Goal: Transaction & Acquisition: Book appointment/travel/reservation

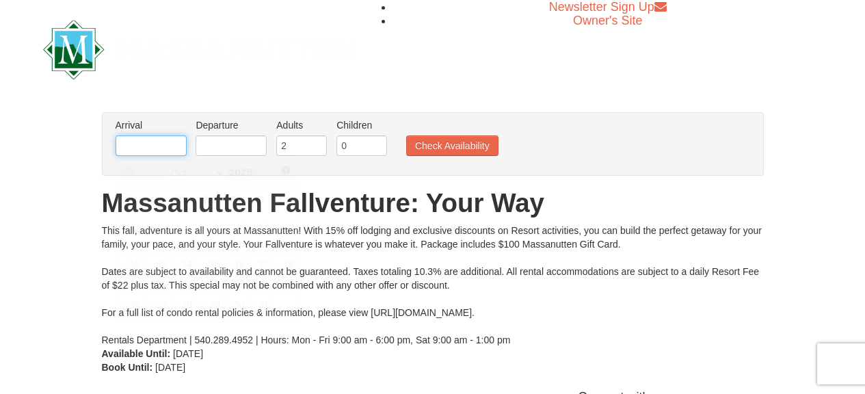
click at [131, 149] on input "text" at bounding box center [151, 145] width 71 height 21
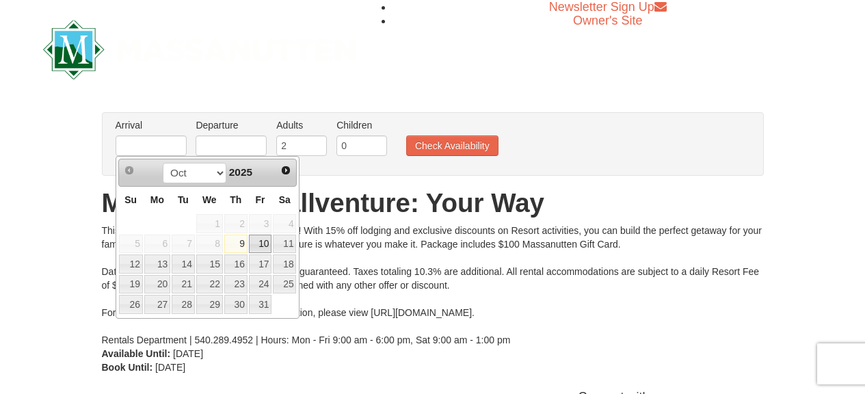
click at [259, 242] on link "10" at bounding box center [260, 244] width 23 height 19
type input "10/10/2025"
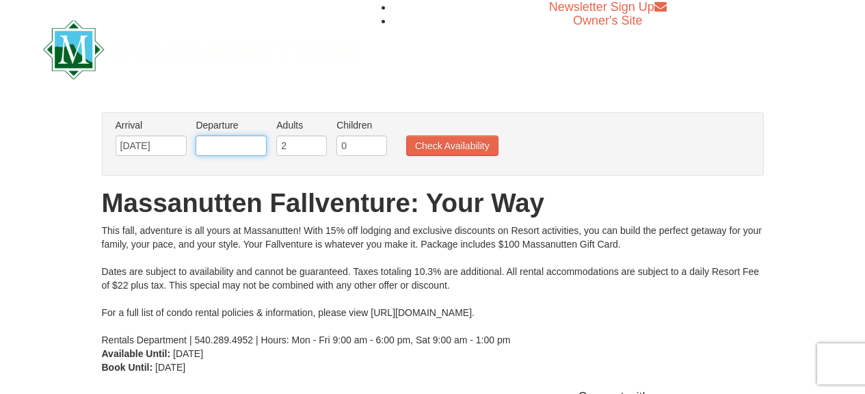
click at [239, 144] on input "text" at bounding box center [231, 145] width 71 height 21
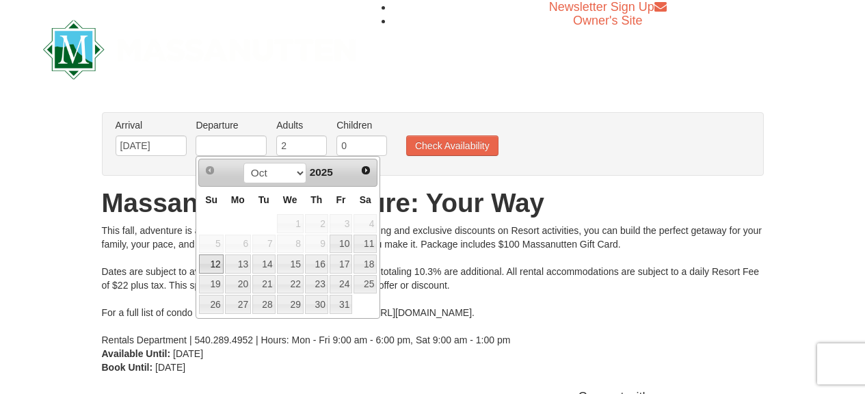
click at [213, 256] on link "12" at bounding box center [211, 263] width 24 height 19
type input "[DATE]"
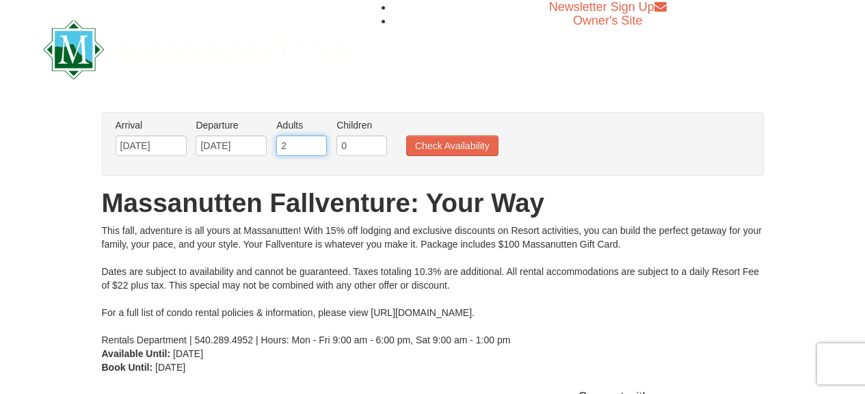
click at [299, 147] on input "2" at bounding box center [301, 145] width 51 height 21
click at [321, 150] on ul "Arrival Please format dates MM/DD/YYYY Please format dates MM/DD/YYYY 10/10/202…" at bounding box center [425, 140] width 627 height 44
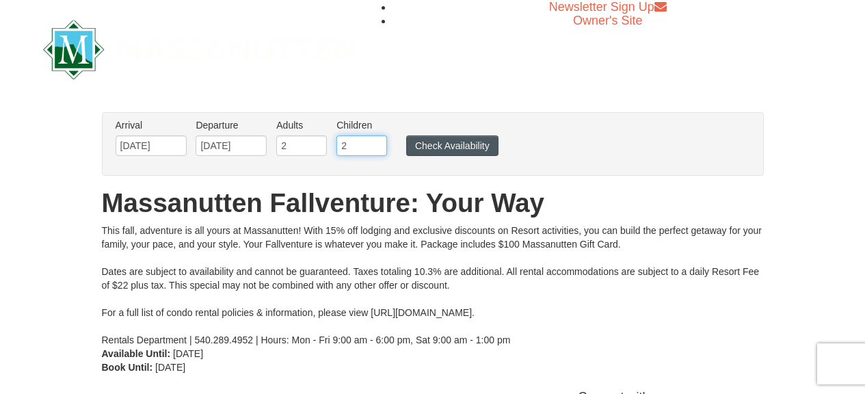
type input "2"
click at [444, 140] on button "Check Availability" at bounding box center [452, 145] width 92 height 21
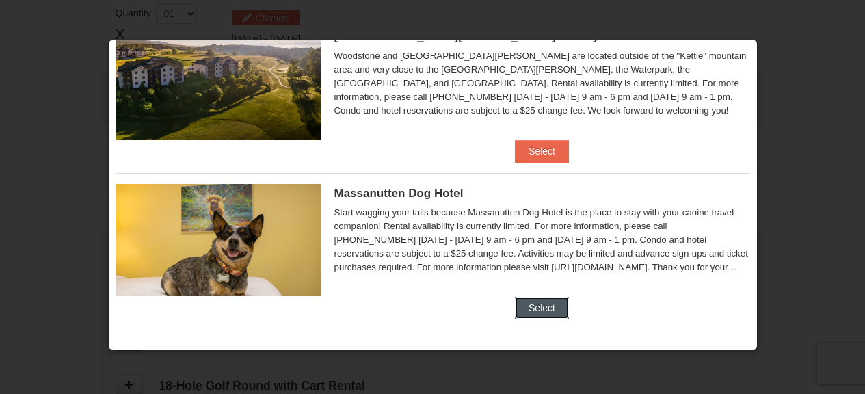
click at [535, 298] on button "Select" at bounding box center [542, 308] width 54 height 22
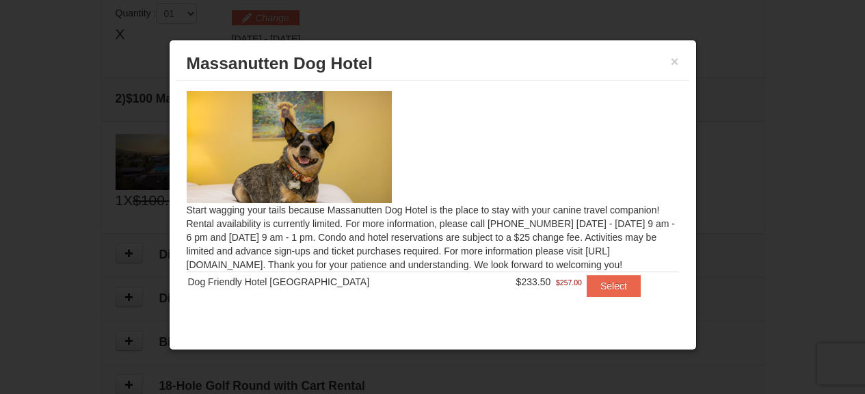
scroll to position [1, 0]
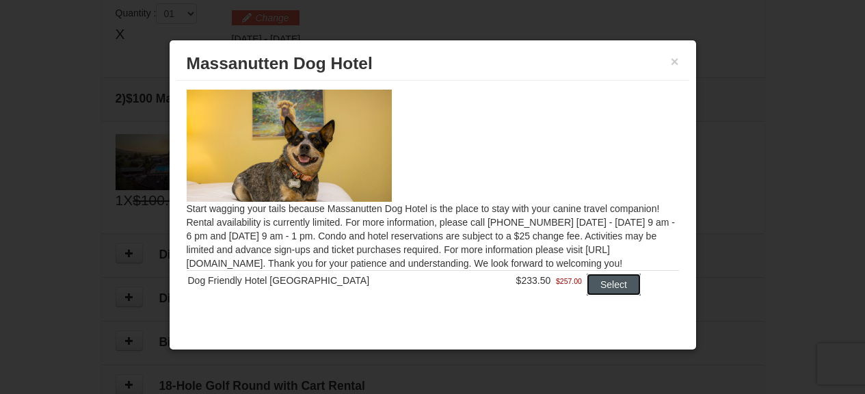
click at [587, 289] on button "Select" at bounding box center [614, 285] width 54 height 22
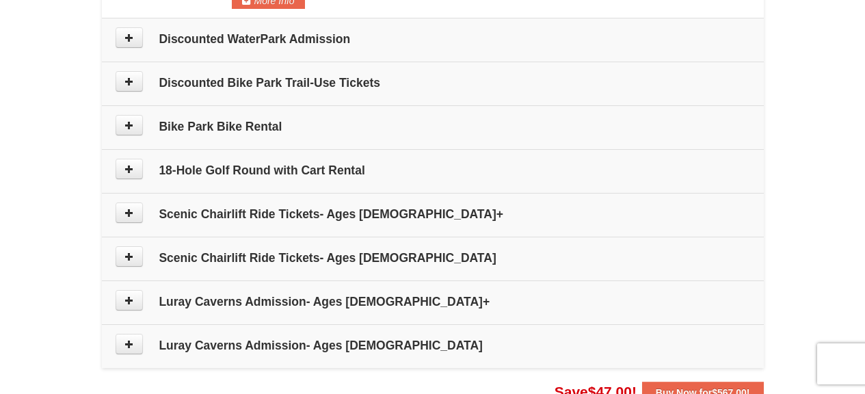
scroll to position [761, 0]
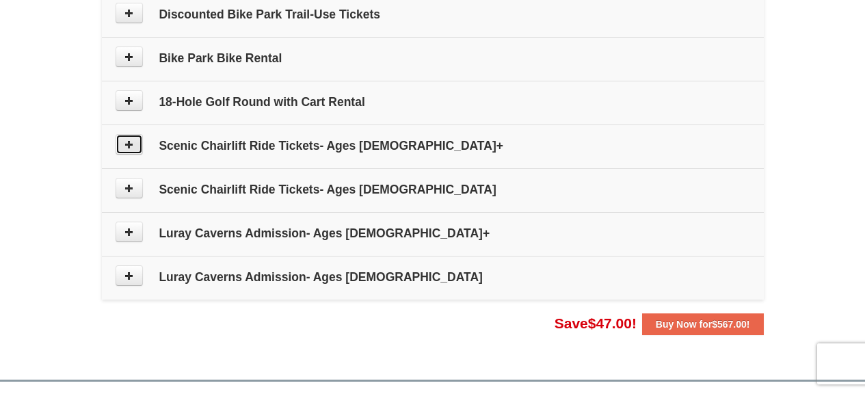
click at [133, 146] on icon at bounding box center [129, 145] width 10 height 10
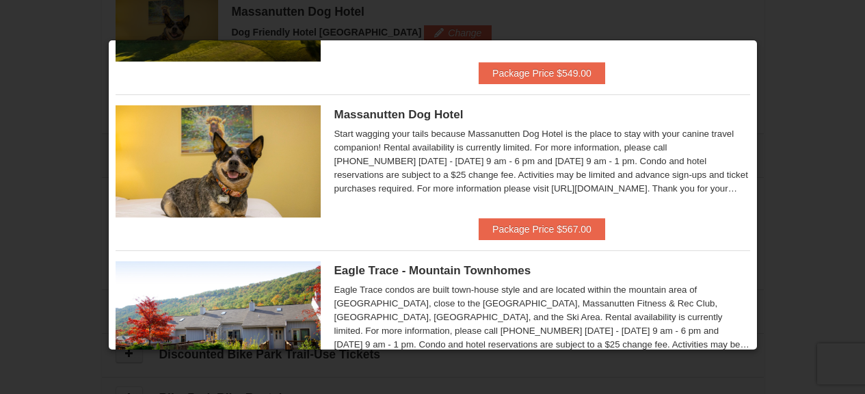
scroll to position [0, 0]
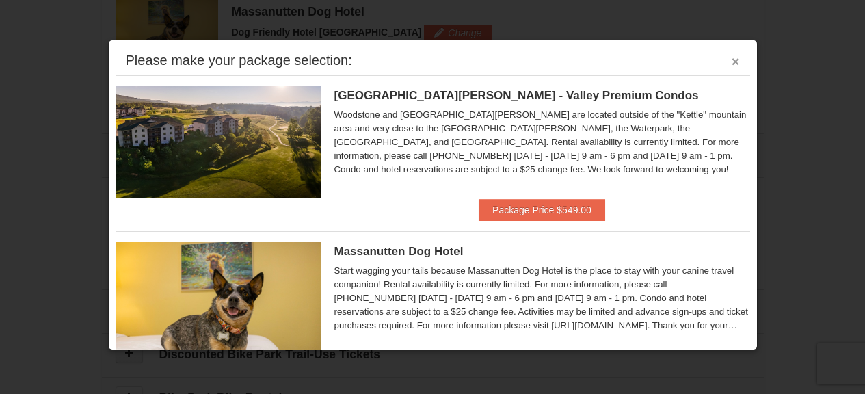
click at [732, 57] on button "×" at bounding box center [736, 62] width 8 height 14
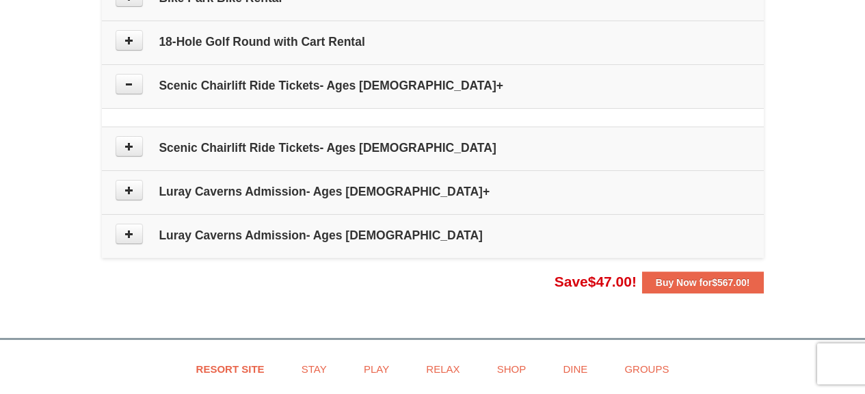
scroll to position [901, 0]
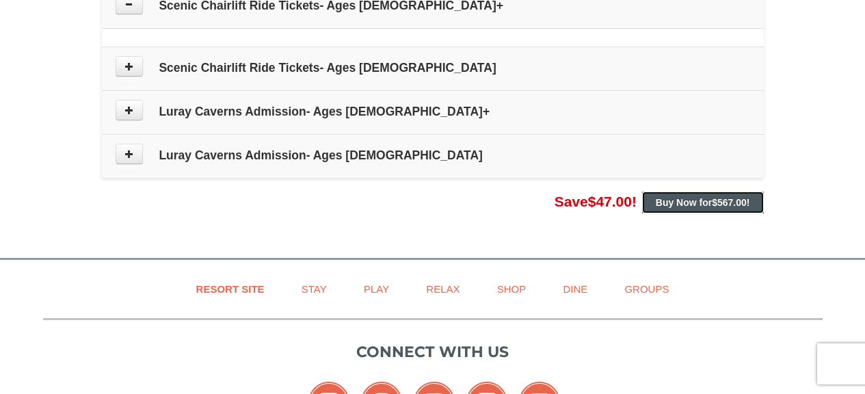
click at [684, 201] on strong "Buy Now for $567.00 !" at bounding box center [703, 202] width 94 height 11
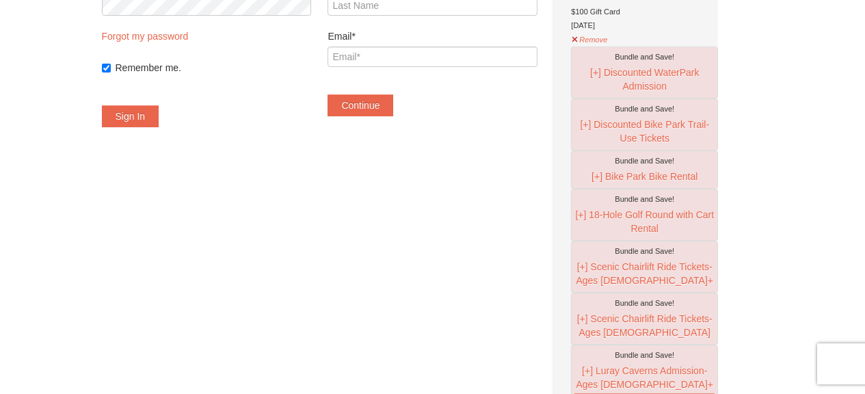
scroll to position [68, 0]
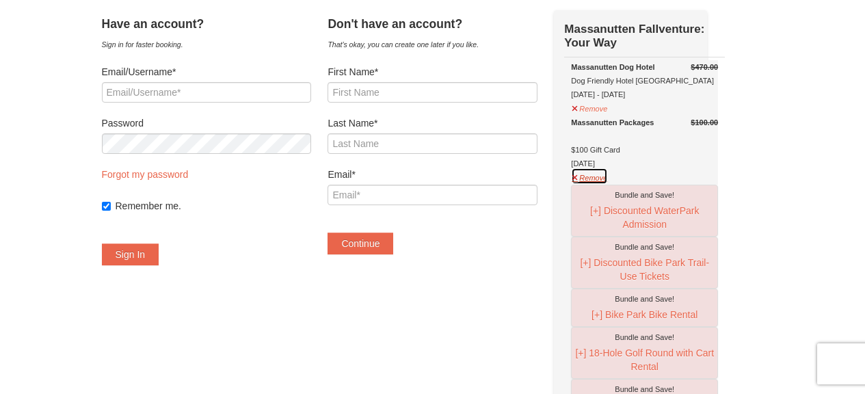
click at [605, 174] on button "Remove" at bounding box center [589, 176] width 37 height 17
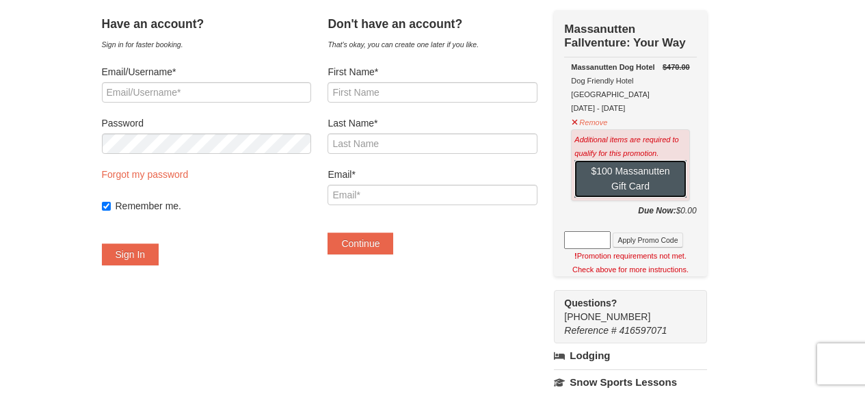
click at [618, 165] on button "$100 Massanutten Gift Card" at bounding box center [630, 179] width 111 height 38
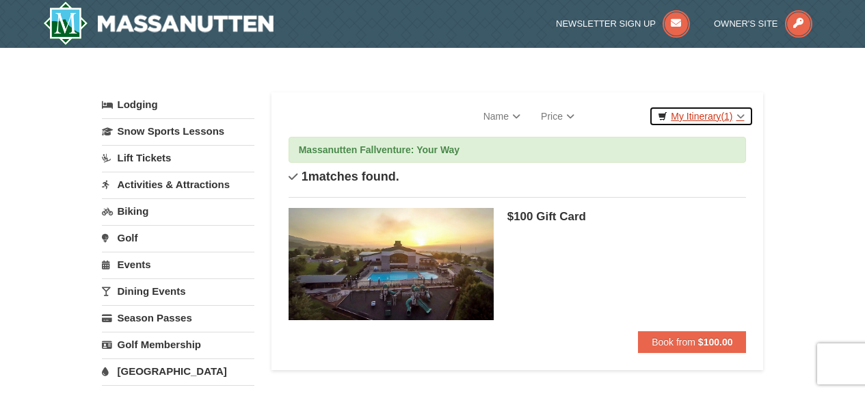
click at [682, 106] on link "My Itinerary (1)" at bounding box center [701, 116] width 104 height 21
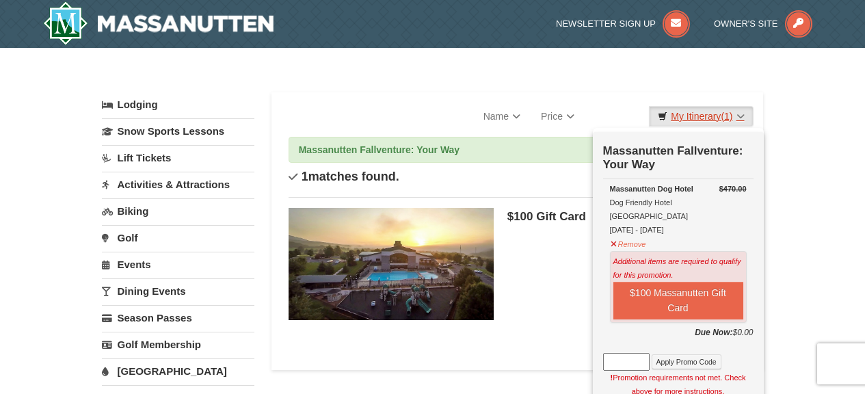
scroll to position [68, 0]
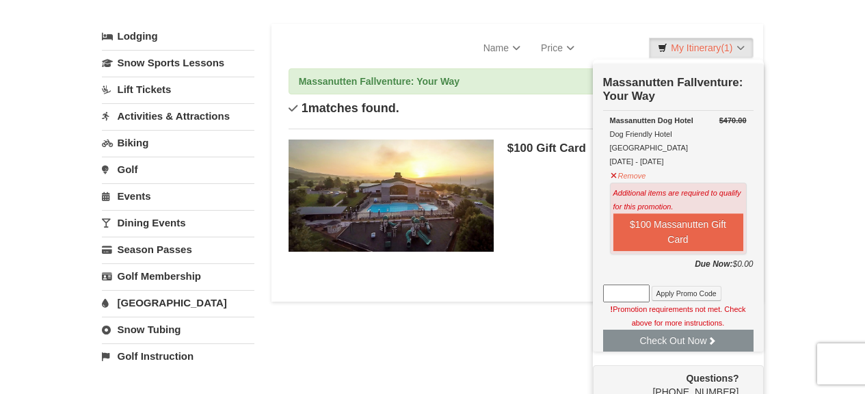
click at [573, 237] on div "$100 Gift Card" at bounding box center [627, 201] width 239 height 123
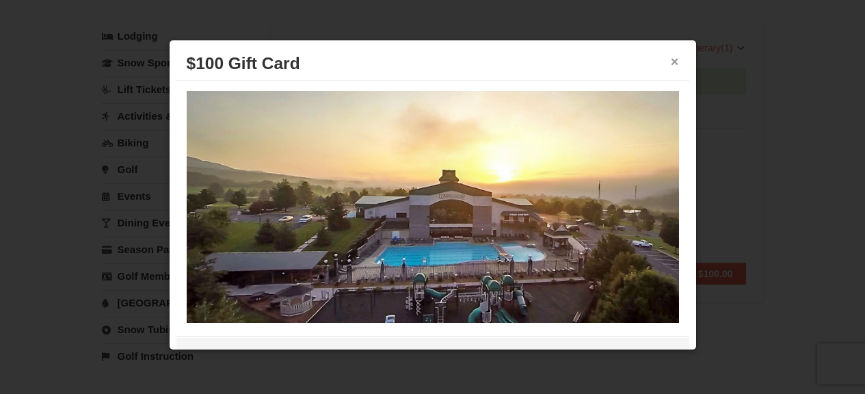
click at [671, 61] on button "×" at bounding box center [675, 62] width 8 height 14
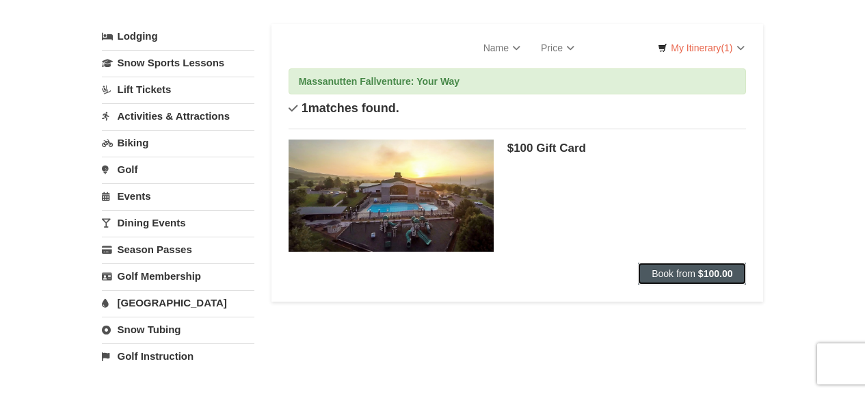
click at [709, 279] on button "Book from $100.00" at bounding box center [692, 274] width 108 height 22
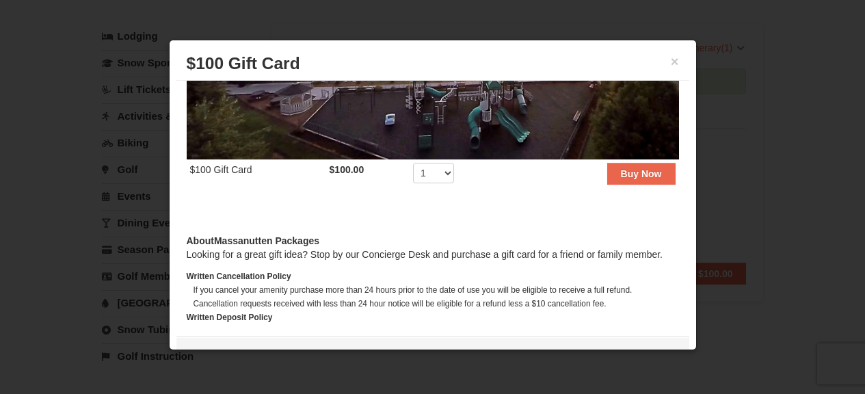
scroll to position [270, 0]
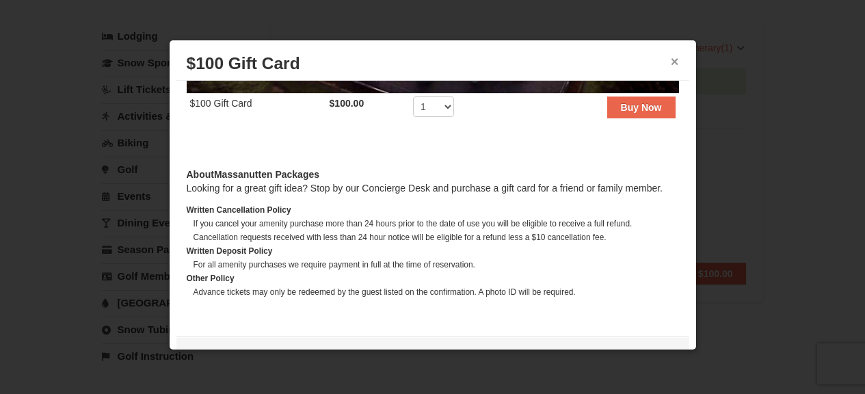
click at [671, 59] on button "×" at bounding box center [675, 62] width 8 height 14
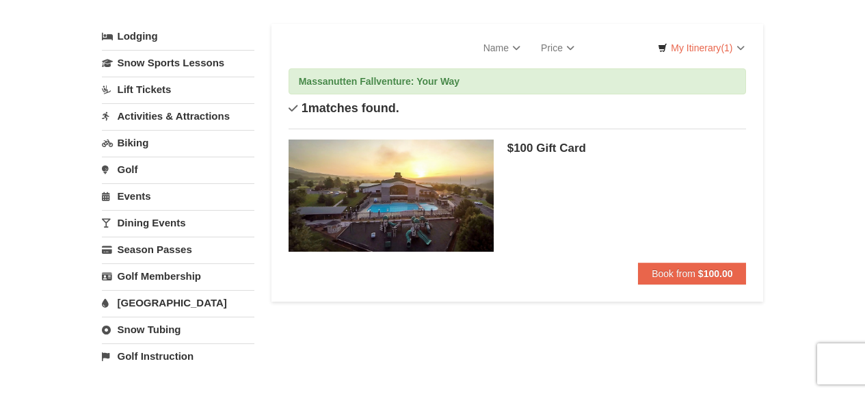
click at [135, 26] on link "Lodging" at bounding box center [178, 36] width 153 height 25
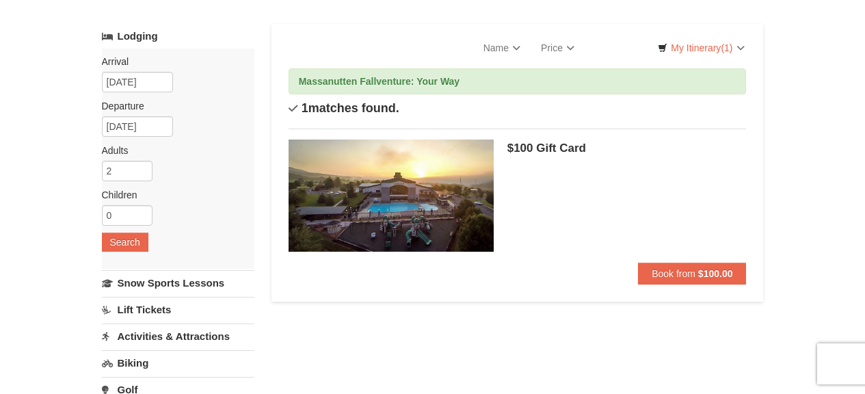
click at [137, 32] on link "Lodging" at bounding box center [178, 36] width 153 height 25
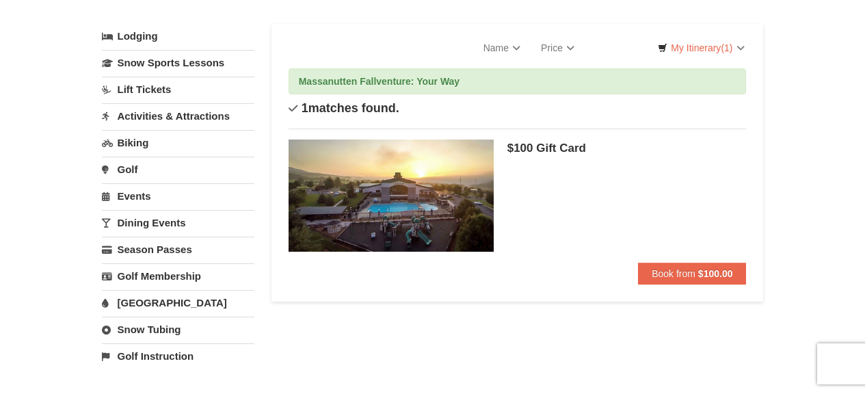
click at [137, 32] on link "Lodging" at bounding box center [178, 36] width 153 height 25
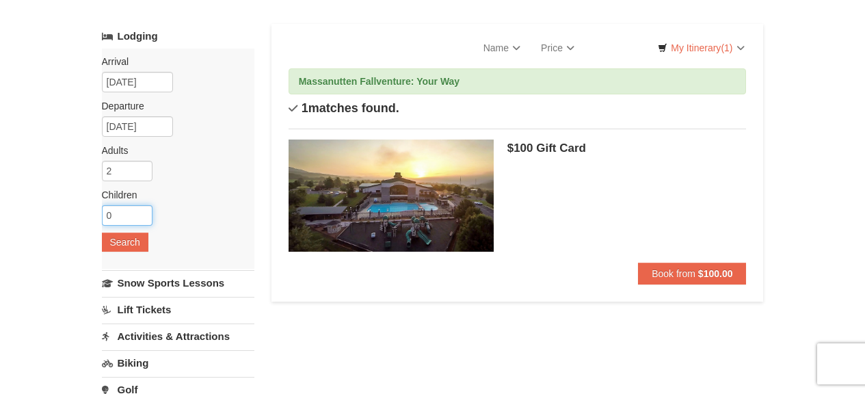
click at [126, 217] on input "0" at bounding box center [127, 215] width 51 height 21
type input "2"
click at [116, 233] on button "Search" at bounding box center [125, 242] width 47 height 19
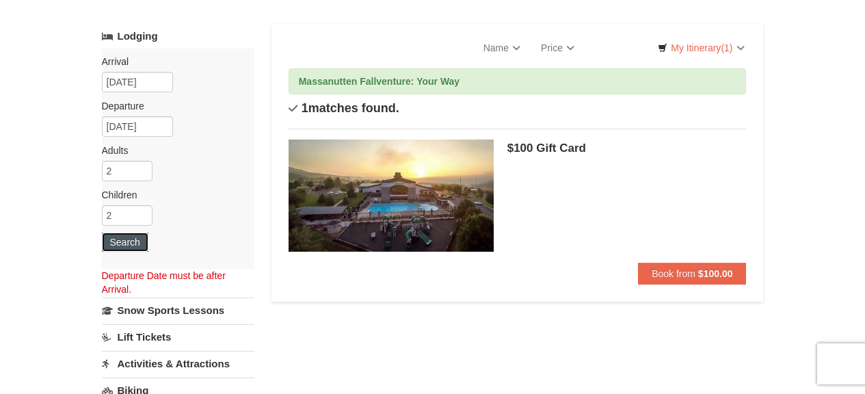
click at [119, 236] on button "Search" at bounding box center [125, 242] width 47 height 19
click at [159, 119] on input "[DATE]" at bounding box center [137, 126] width 71 height 21
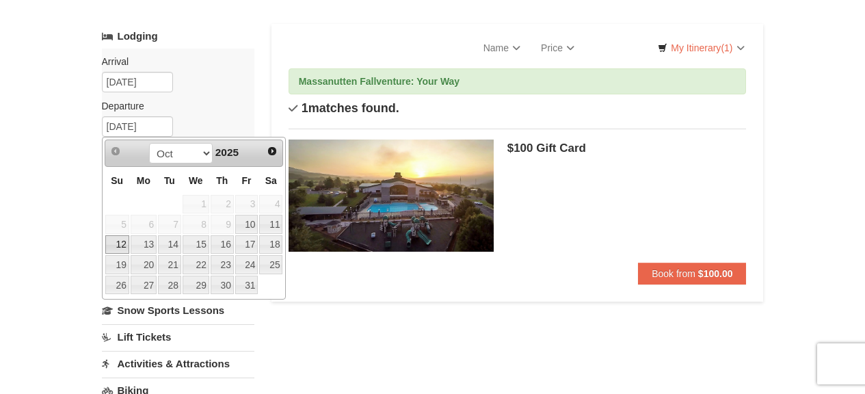
click at [115, 246] on link "12" at bounding box center [117, 244] width 24 height 19
type input "[DATE]"
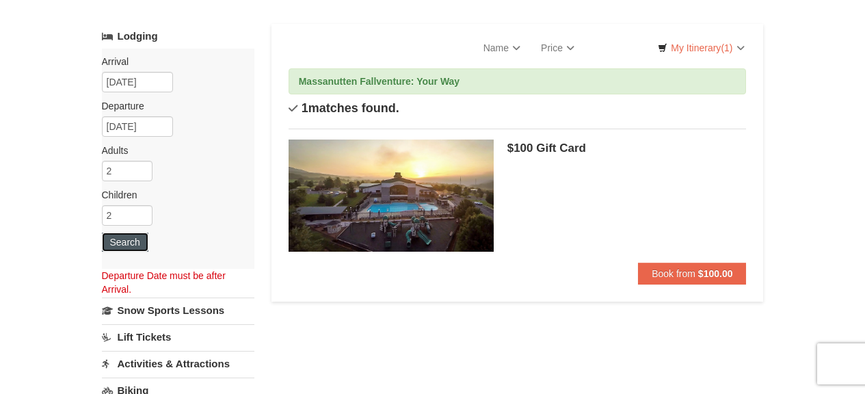
click at [114, 241] on button "Search" at bounding box center [125, 242] width 47 height 19
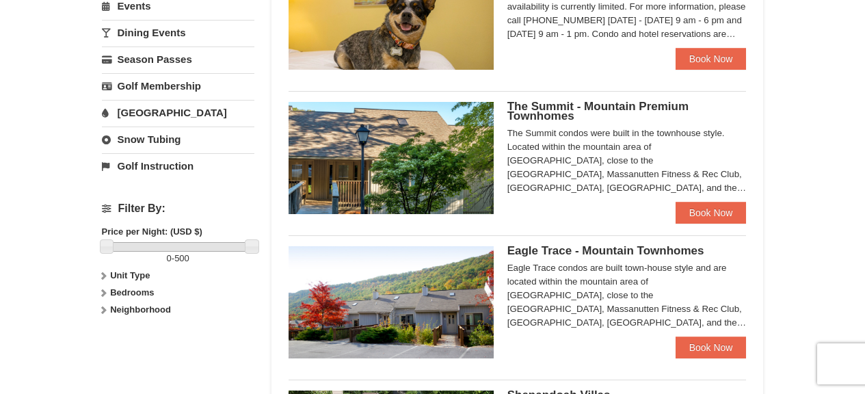
scroll to position [274, 0]
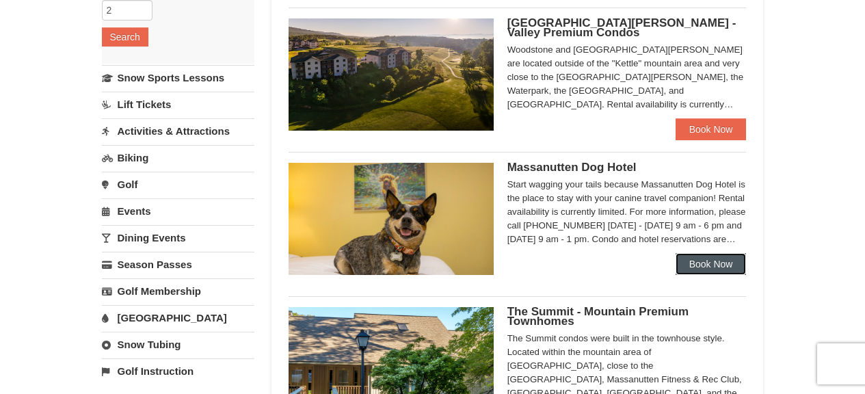
click at [689, 267] on link "Book Now" at bounding box center [711, 264] width 71 height 22
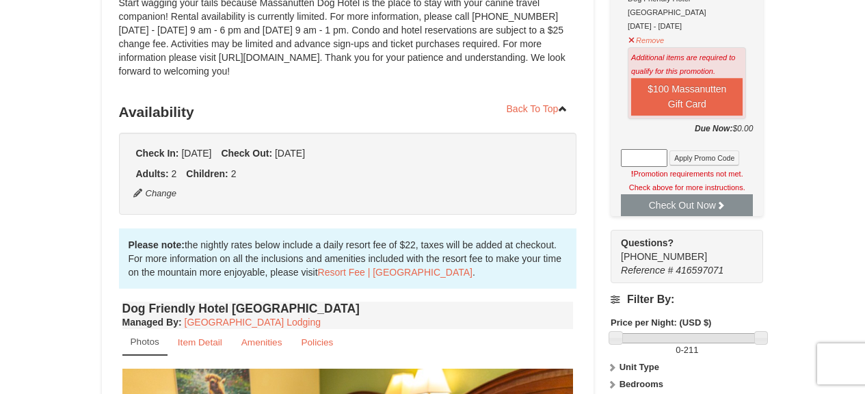
scroll to position [137, 0]
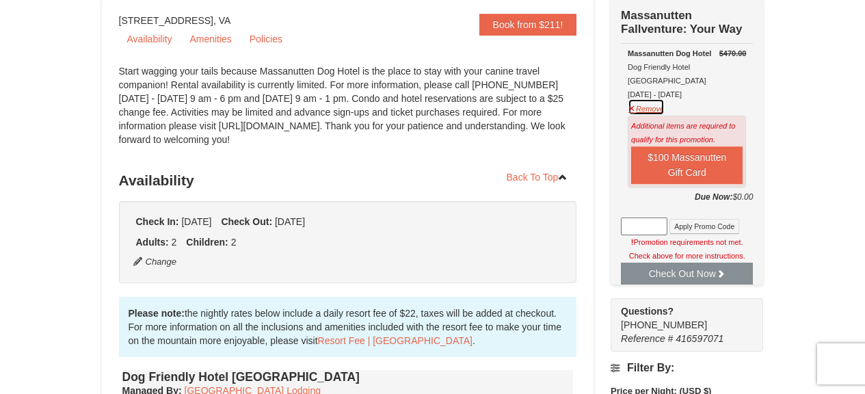
click at [637, 98] on button "Remove" at bounding box center [646, 106] width 37 height 17
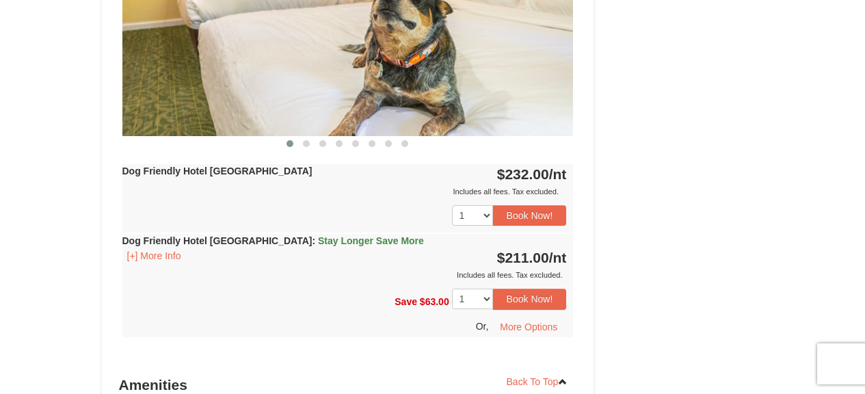
scroll to position [754, 0]
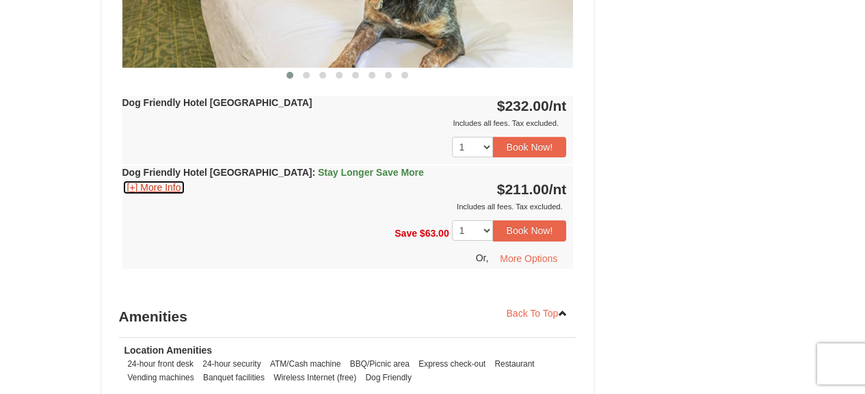
click at [135, 183] on button "[+] More Info" at bounding box center [154, 187] width 64 height 15
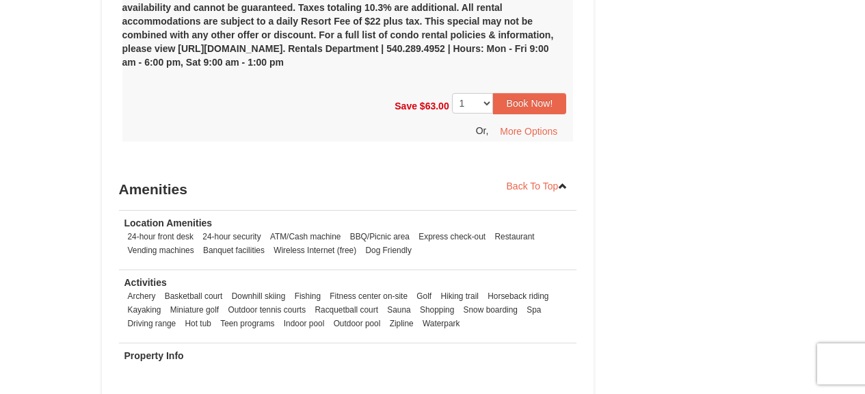
scroll to position [1096, 0]
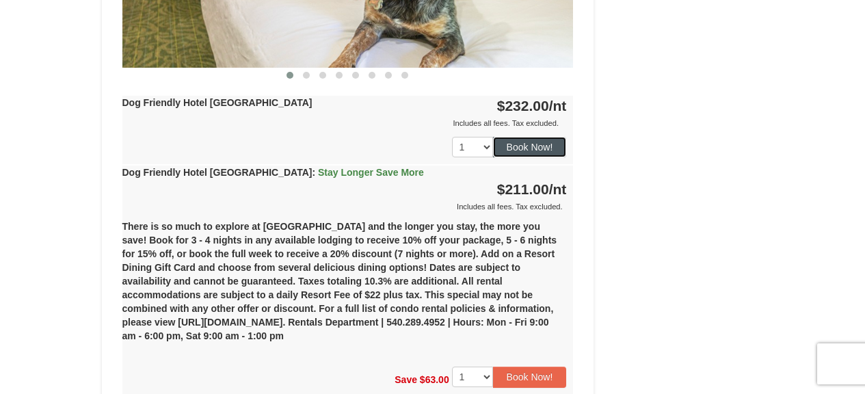
click at [541, 144] on button "Book Now!" at bounding box center [530, 147] width 74 height 21
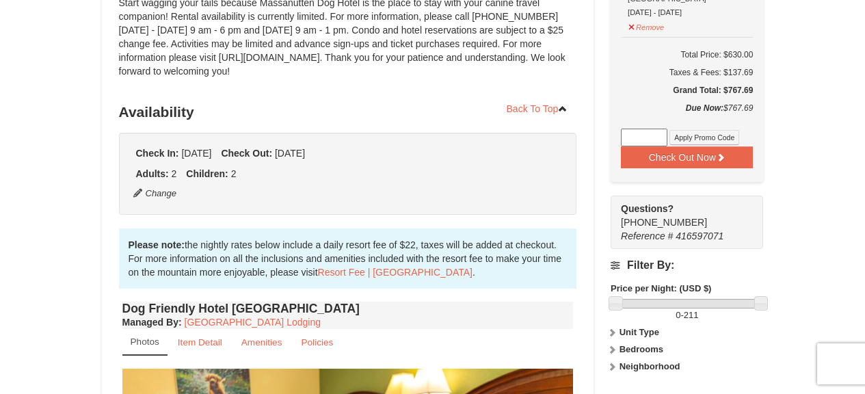
scroll to position [68, 0]
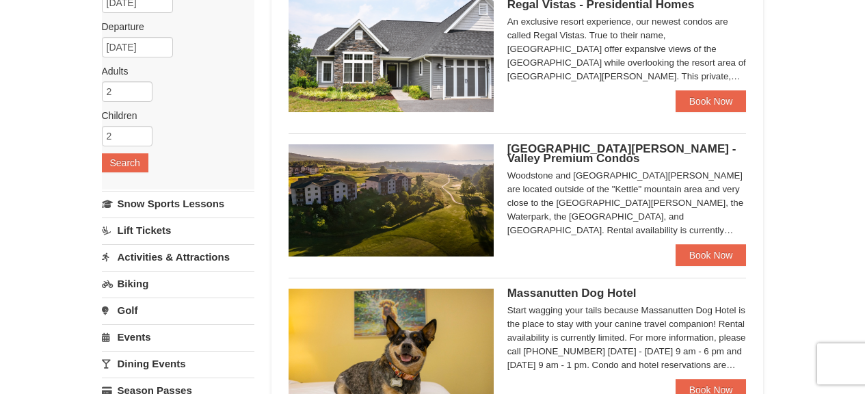
scroll to position [79, 0]
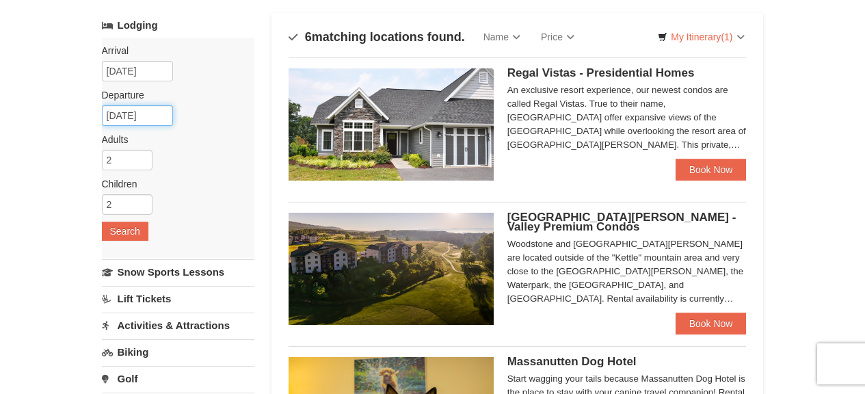
click at [164, 117] on input "[DATE]" at bounding box center [137, 115] width 71 height 21
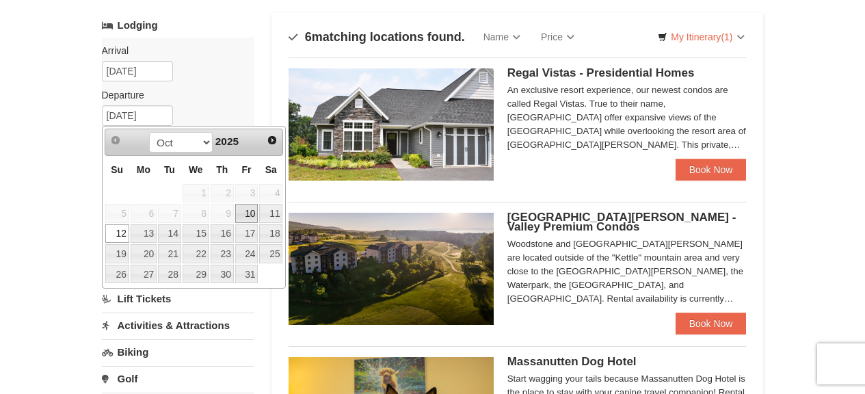
click at [250, 212] on link "10" at bounding box center [246, 213] width 23 height 19
type input "10/10/2025"
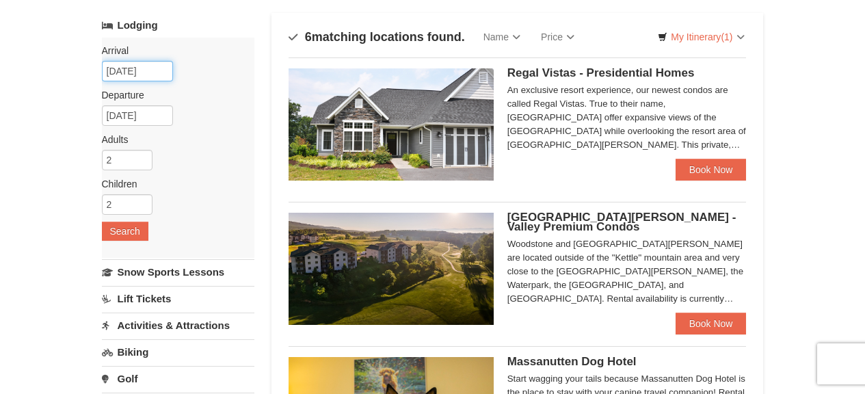
click at [144, 68] on input "[DATE]" at bounding box center [137, 71] width 71 height 21
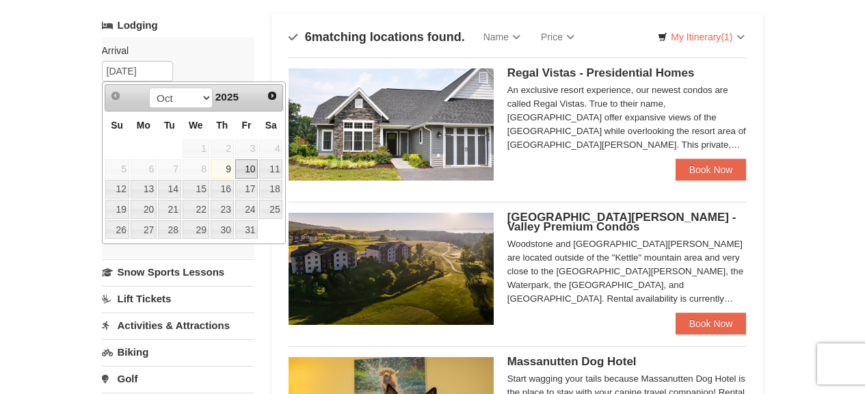
click at [248, 171] on link "10" at bounding box center [246, 168] width 23 height 19
type input "10/10/2025"
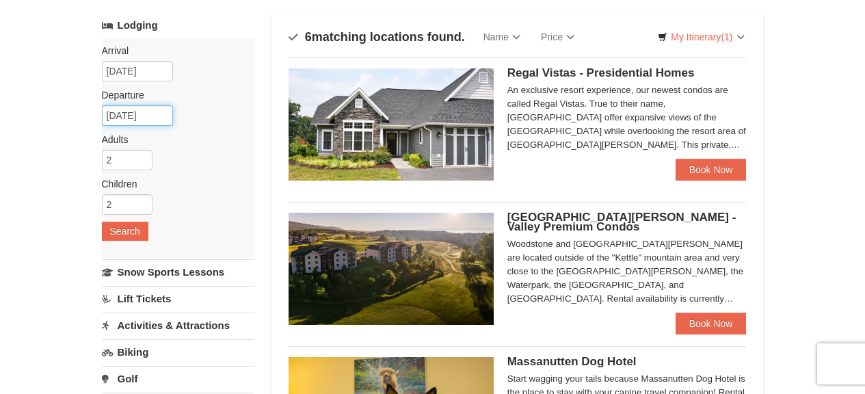
click at [135, 117] on input "[DATE]" at bounding box center [137, 115] width 71 height 21
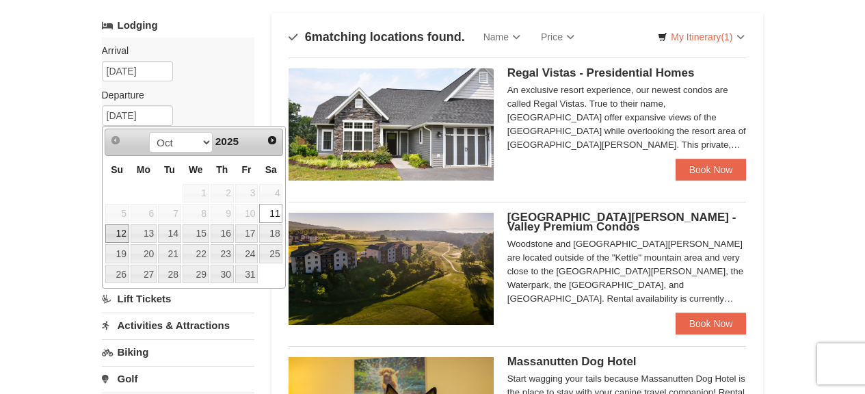
click at [123, 235] on link "12" at bounding box center [117, 233] width 24 height 19
type input "10/12/2025"
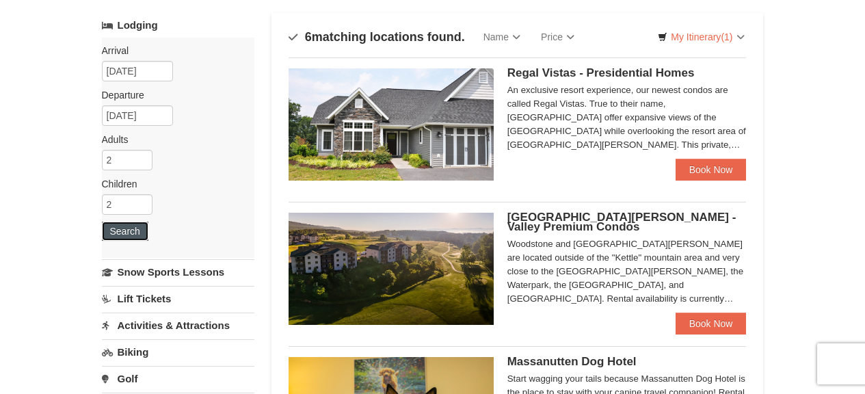
click at [130, 227] on button "Search" at bounding box center [125, 231] width 47 height 19
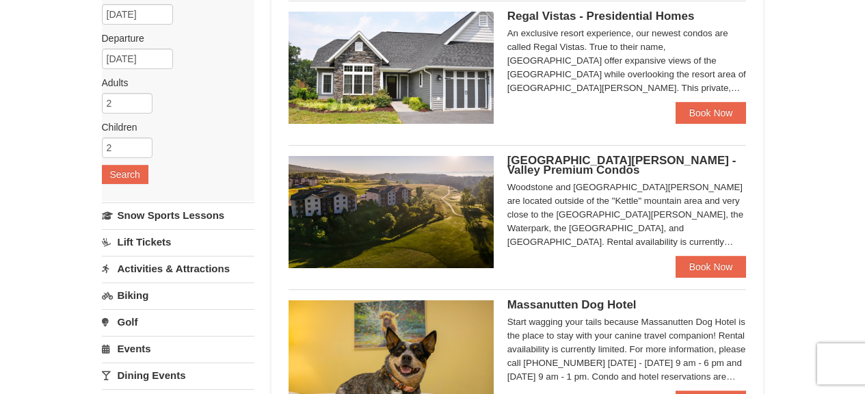
scroll to position [273, 0]
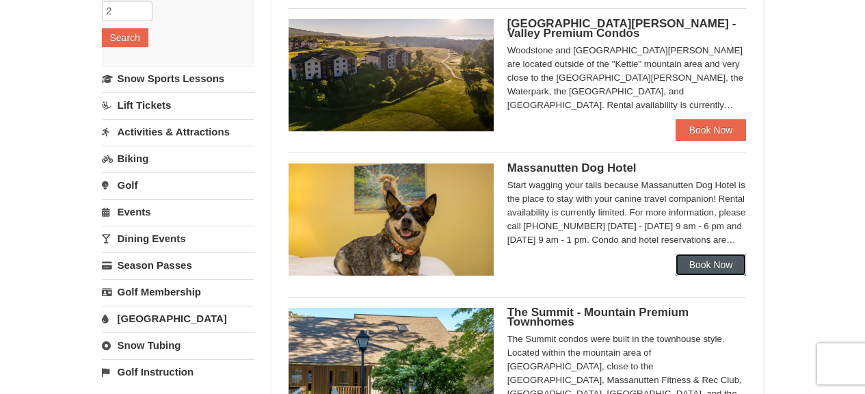
click at [702, 267] on link "Book Now" at bounding box center [711, 265] width 71 height 22
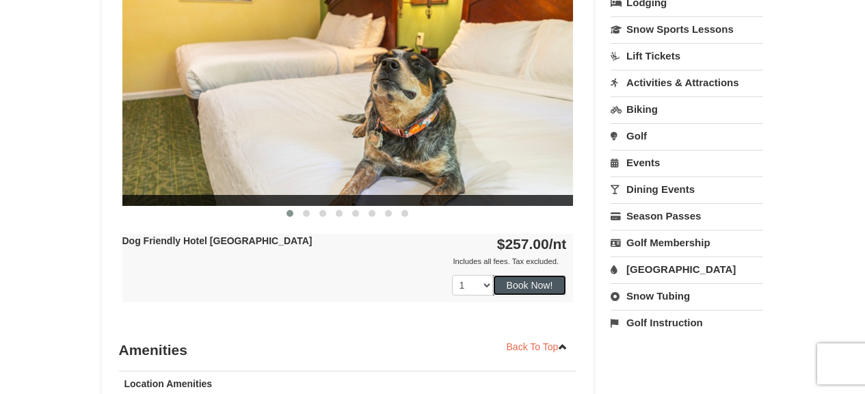
click at [529, 290] on button "Book Now!" at bounding box center [530, 285] width 74 height 21
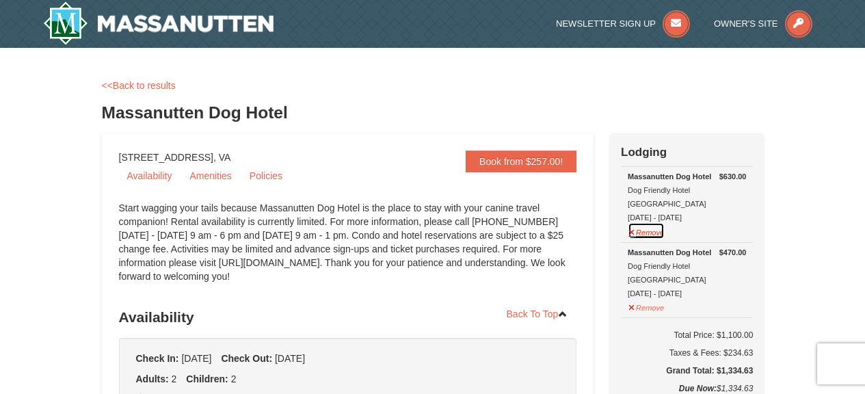
click at [644, 222] on button "Remove" at bounding box center [646, 230] width 37 height 17
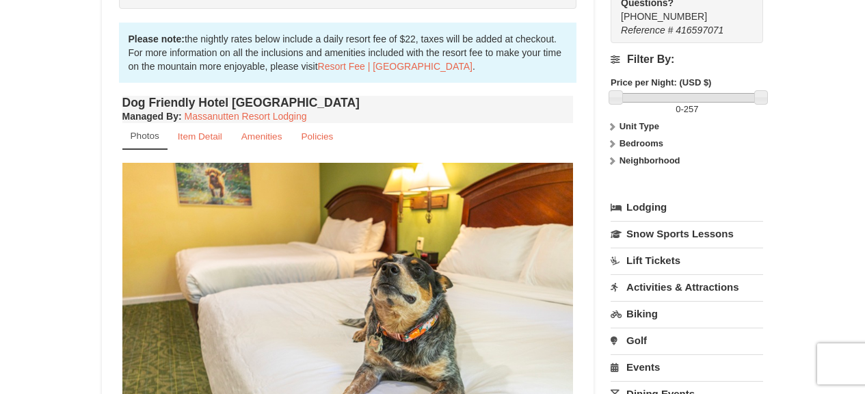
scroll to position [616, 0]
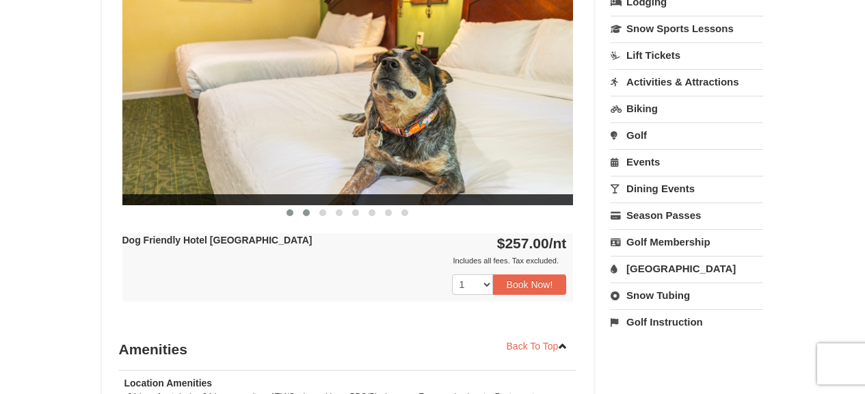
click at [309, 213] on span at bounding box center [306, 212] width 7 height 7
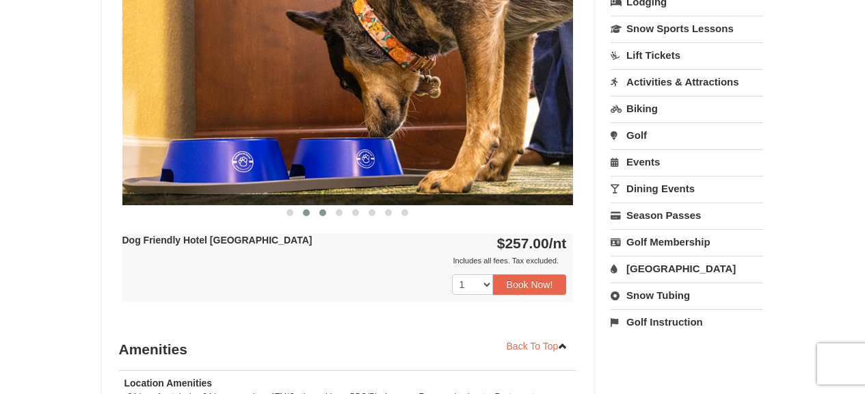
click at [326, 213] on button at bounding box center [323, 213] width 16 height 14
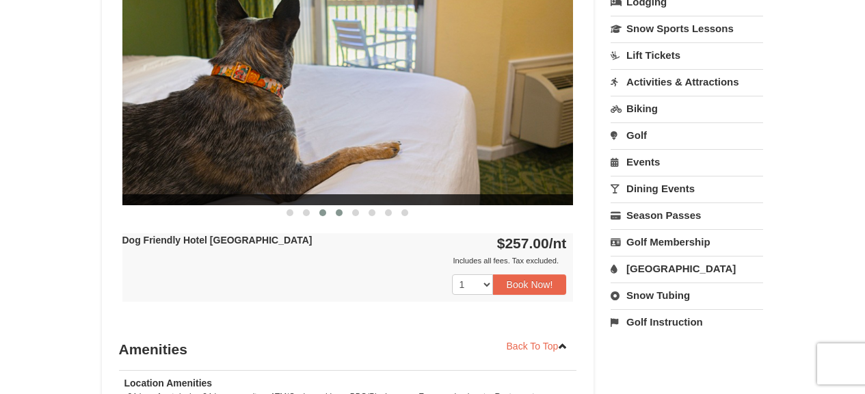
click at [342, 214] on button at bounding box center [339, 213] width 16 height 14
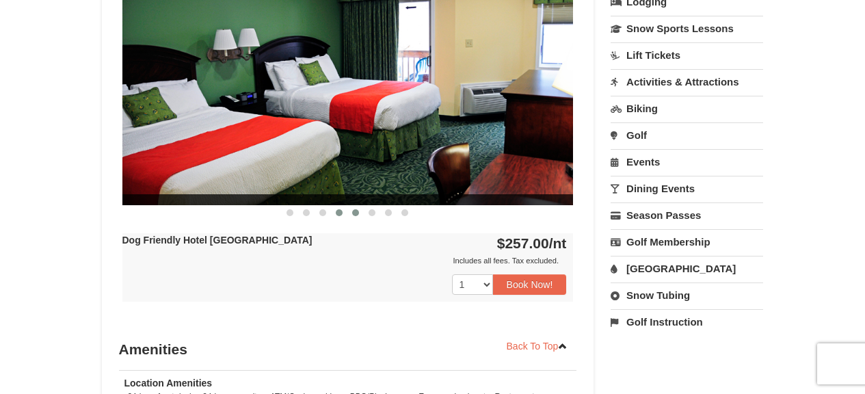
click at [356, 214] on span at bounding box center [355, 212] width 7 height 7
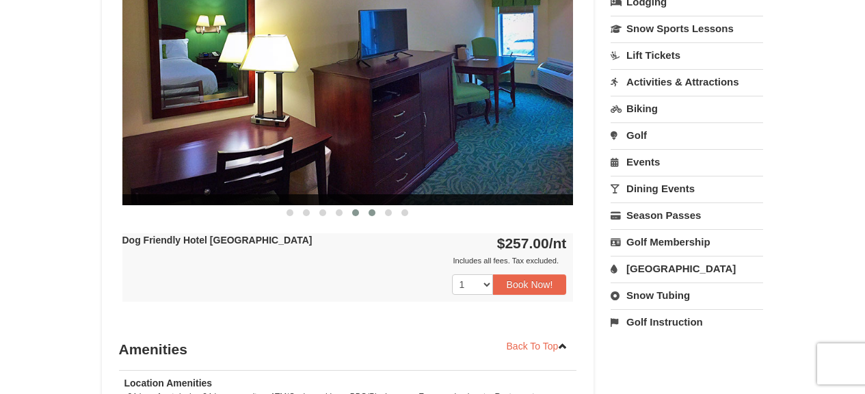
click at [373, 214] on span at bounding box center [372, 212] width 7 height 7
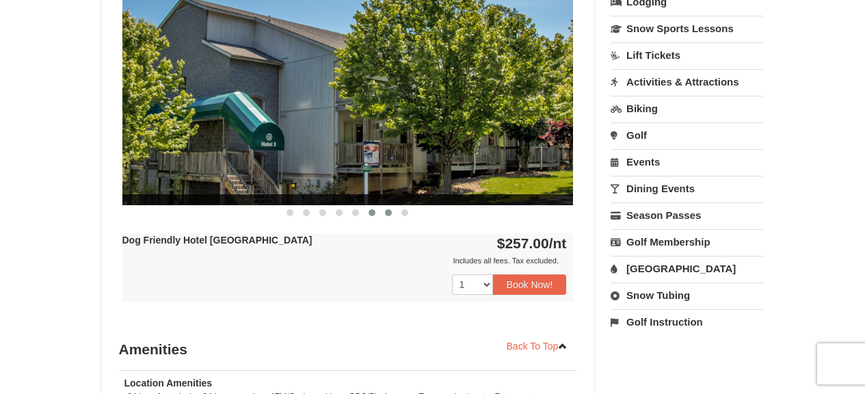
click at [384, 213] on button at bounding box center [388, 213] width 16 height 14
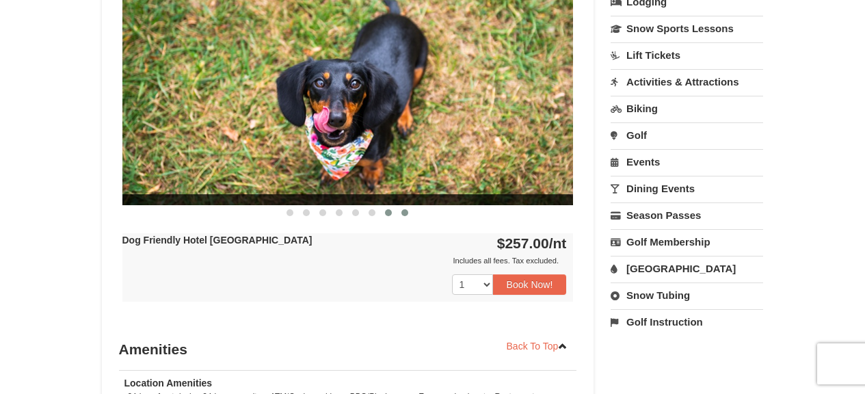
click at [401, 209] on button at bounding box center [405, 213] width 16 height 14
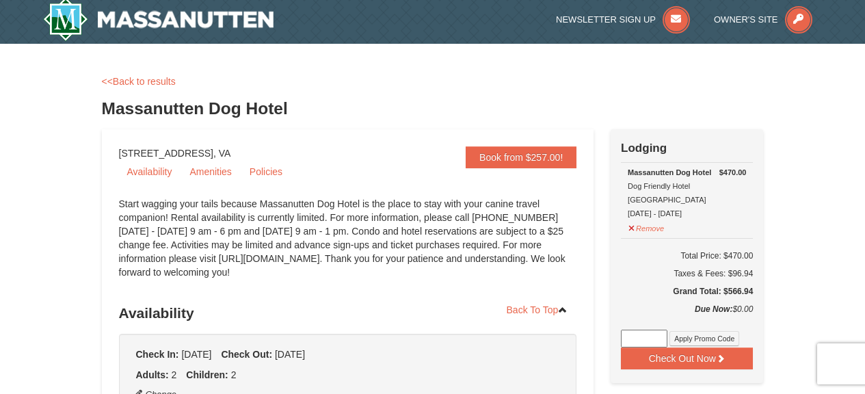
scroll to position [0, 0]
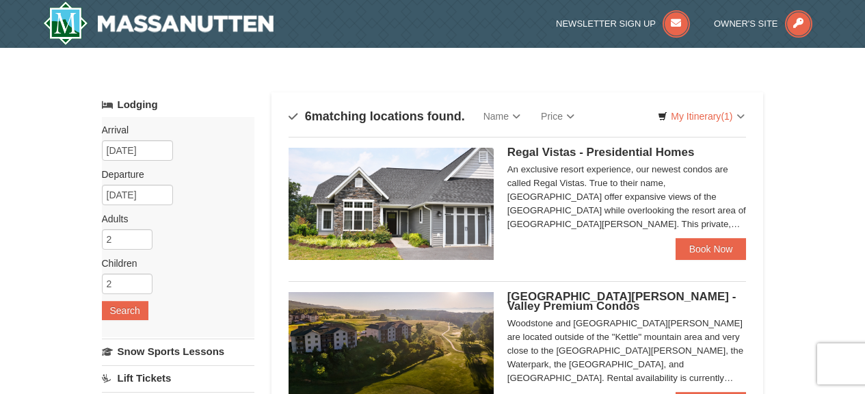
scroll to position [273, 0]
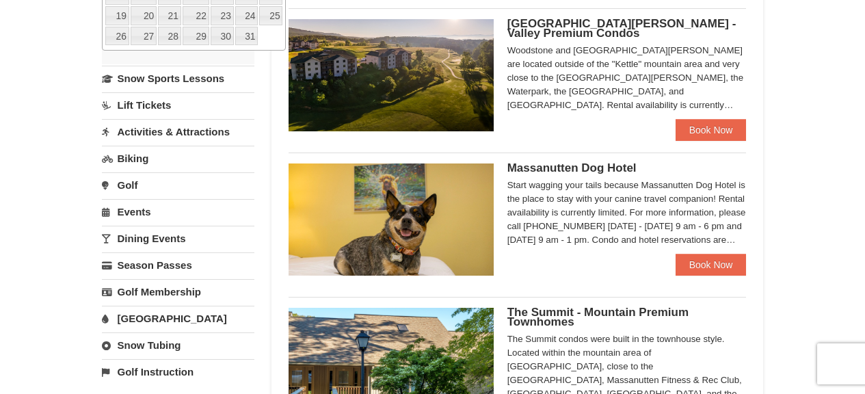
type input "[DATE]"
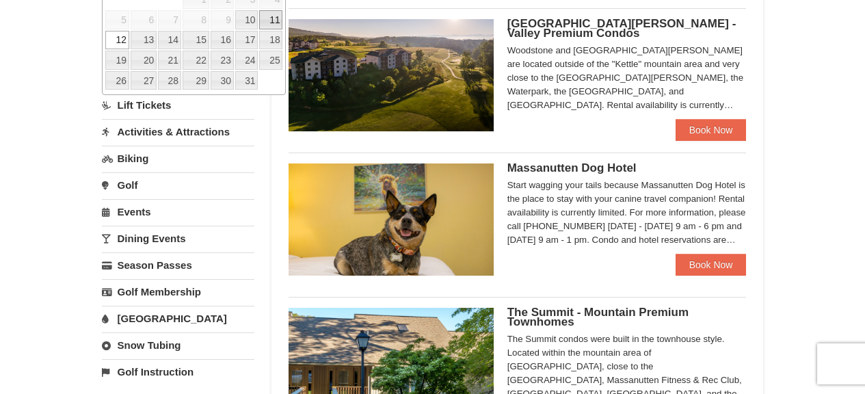
click at [276, 14] on link "11" at bounding box center [270, 19] width 23 height 19
type input "[DATE]"
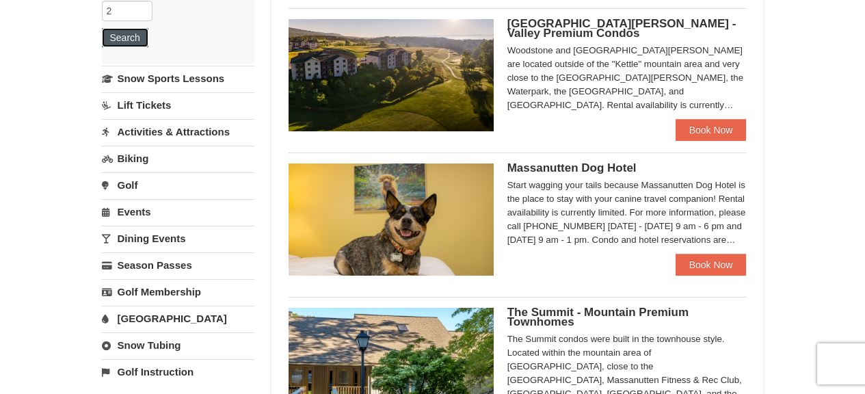
click at [122, 43] on button "Search" at bounding box center [125, 37] width 47 height 19
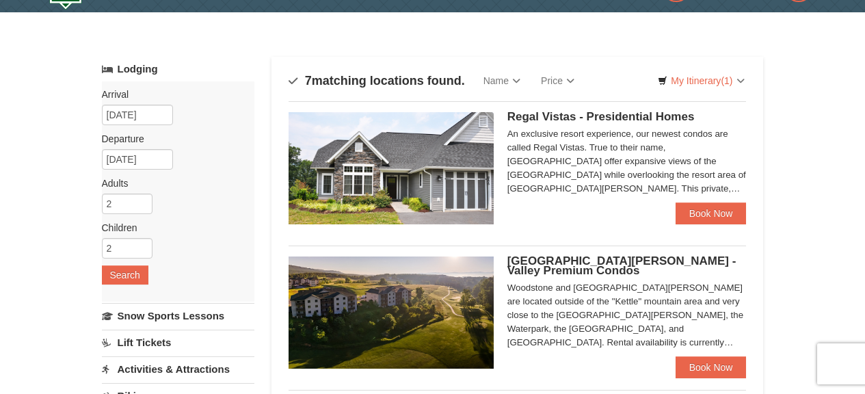
scroll to position [274, 0]
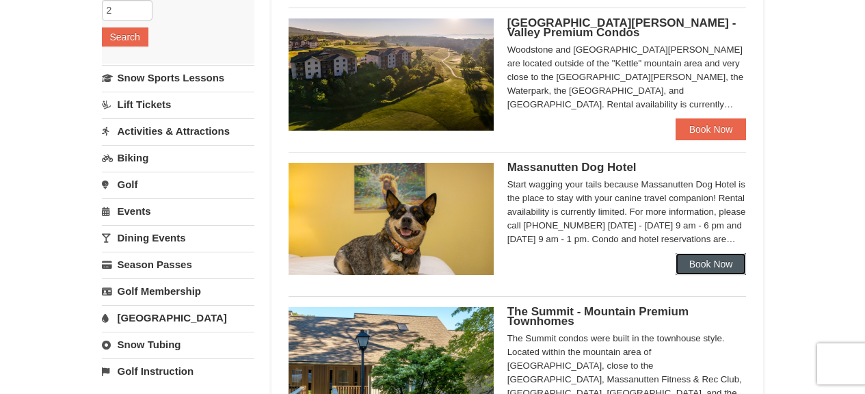
click at [704, 268] on link "Book Now" at bounding box center [711, 264] width 71 height 22
